Goal: Task Accomplishment & Management: Manage account settings

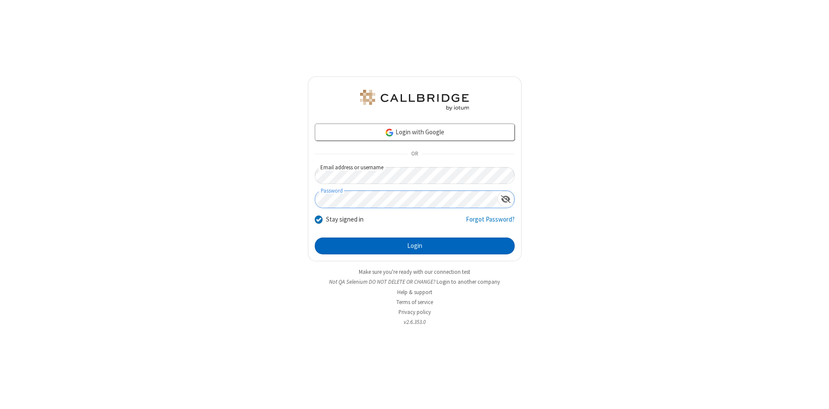
click at [415, 246] on button "Login" at bounding box center [415, 246] width 200 height 17
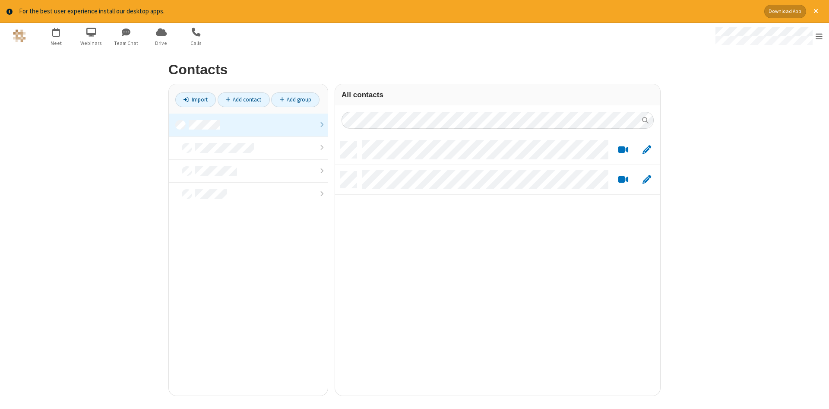
click at [248, 125] on link at bounding box center [248, 125] width 159 height 23
click at [244, 99] on link "Add contact" at bounding box center [244, 99] width 52 height 15
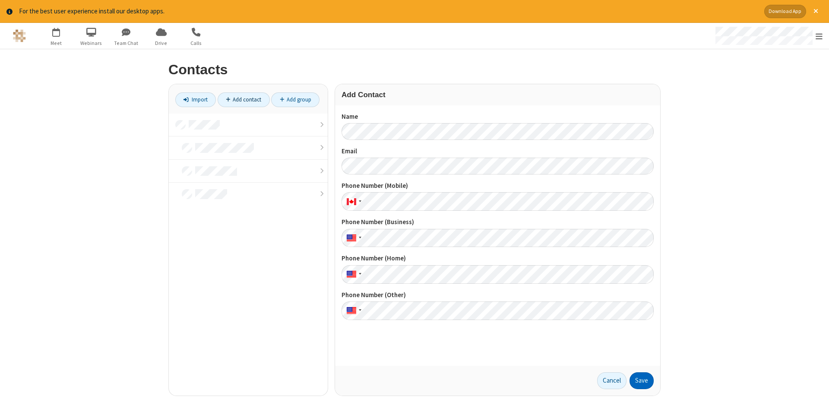
click at [642, 381] on button "Save" at bounding box center [642, 380] width 24 height 17
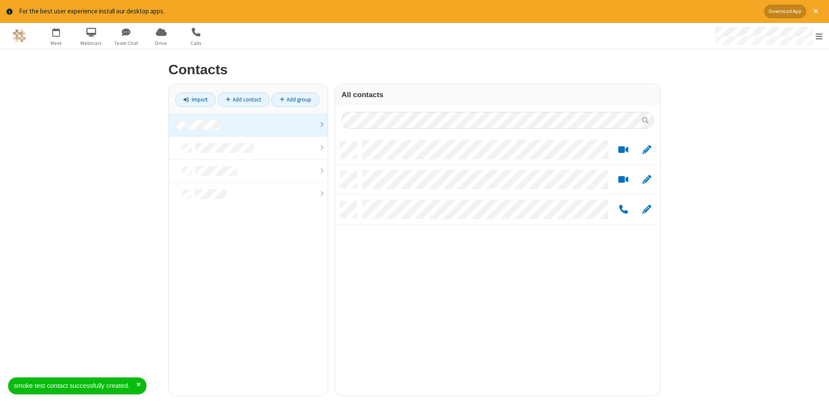
scroll to position [260, 325]
